Goal: Transaction & Acquisition: Purchase product/service

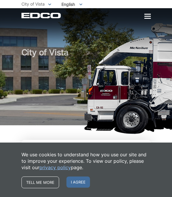
click at [76, 188] on span "I agree" at bounding box center [77, 182] width 23 height 11
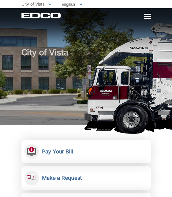
click at [146, 17] on div at bounding box center [147, 16] width 6 height 1
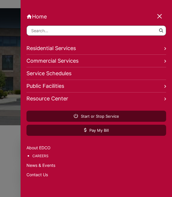
click at [156, 18] on link "Home" at bounding box center [95, 16] width 139 height 6
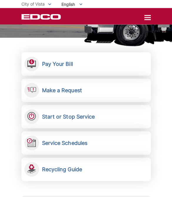
scroll to position [65, 0]
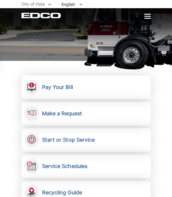
click at [60, 86] on h2 "Pay Your Bill" at bounding box center [57, 87] width 31 height 6
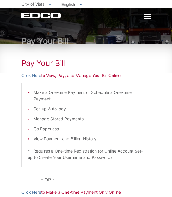
click at [32, 78] on link "Click Here" at bounding box center [31, 75] width 20 height 6
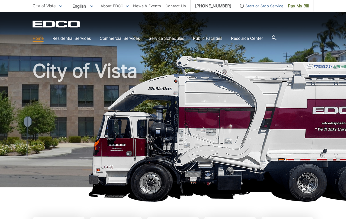
click at [300, 7] on span "Pay My Bill" at bounding box center [298, 6] width 21 height 6
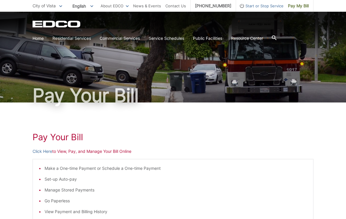
click at [43, 152] on link "Click Here" at bounding box center [43, 151] width 20 height 6
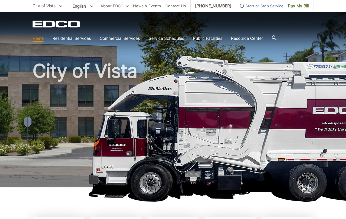
click at [300, 7] on span "Pay My Bill" at bounding box center [298, 6] width 21 height 6
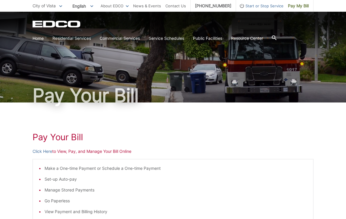
click at [42, 154] on link "Click Here" at bounding box center [43, 151] width 20 height 6
